Goal: Information Seeking & Learning: Learn about a topic

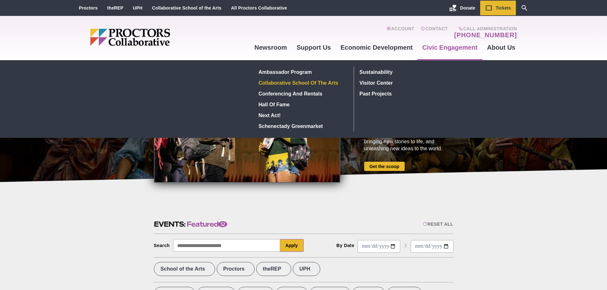
click at [322, 83] on link "Collaborative School of the Arts" at bounding box center [302, 82] width 93 height 11
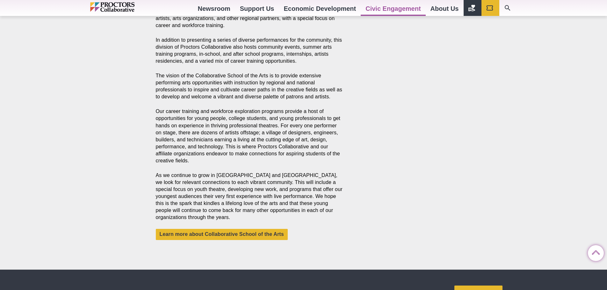
scroll to position [414, 0]
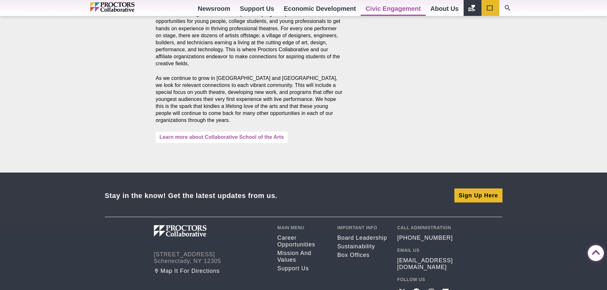
click at [231, 137] on link "Learn more about Collaborative School of the Arts" at bounding box center [222, 137] width 132 height 11
